Goal: Task Accomplishment & Management: Use online tool/utility

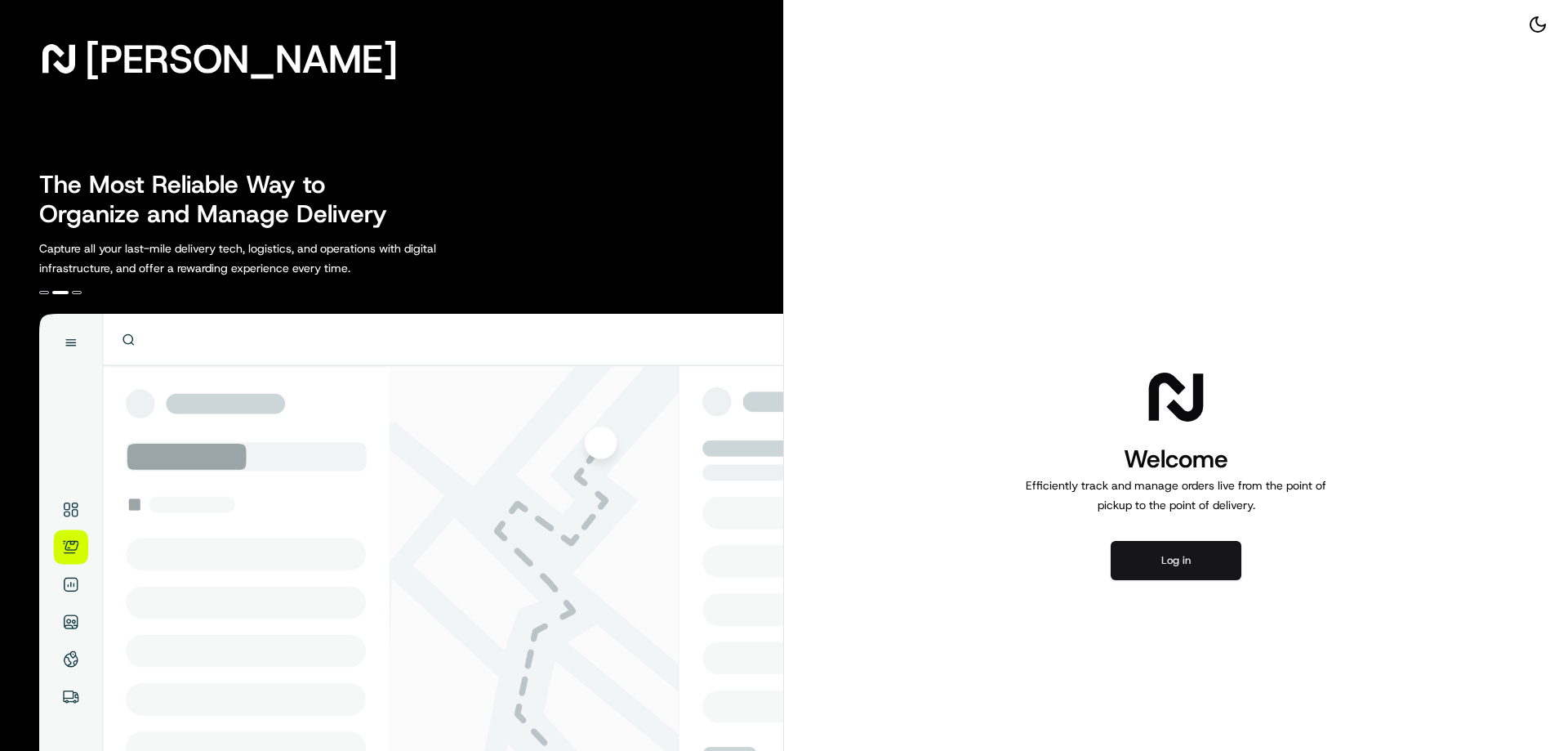
click at [1226, 557] on button "Log in" at bounding box center [1176, 560] width 131 height 40
